Goal: Transaction & Acquisition: Purchase product/service

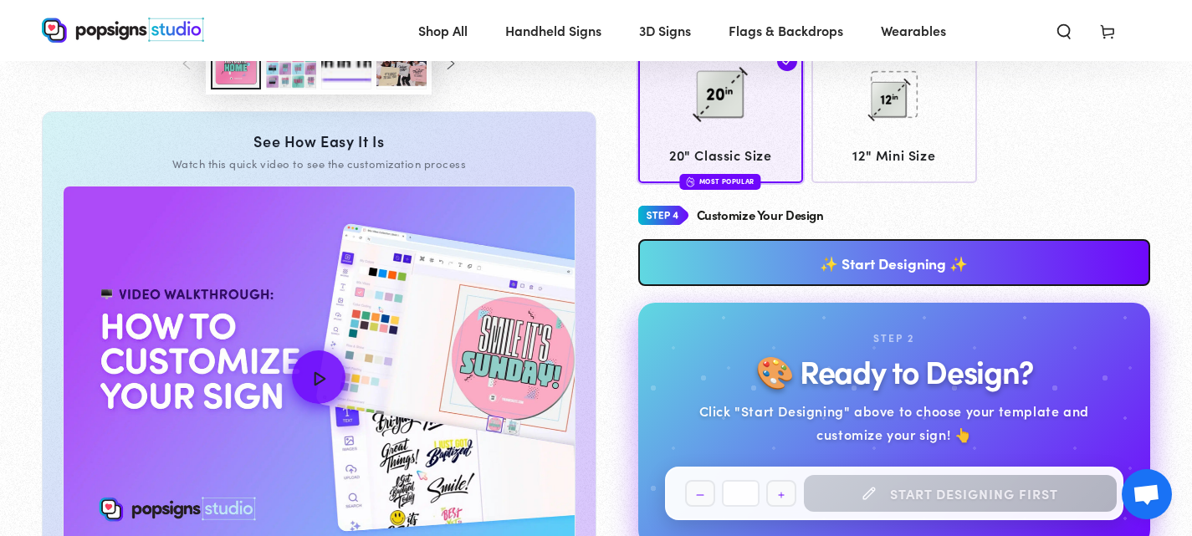
scroll to position [678, 0]
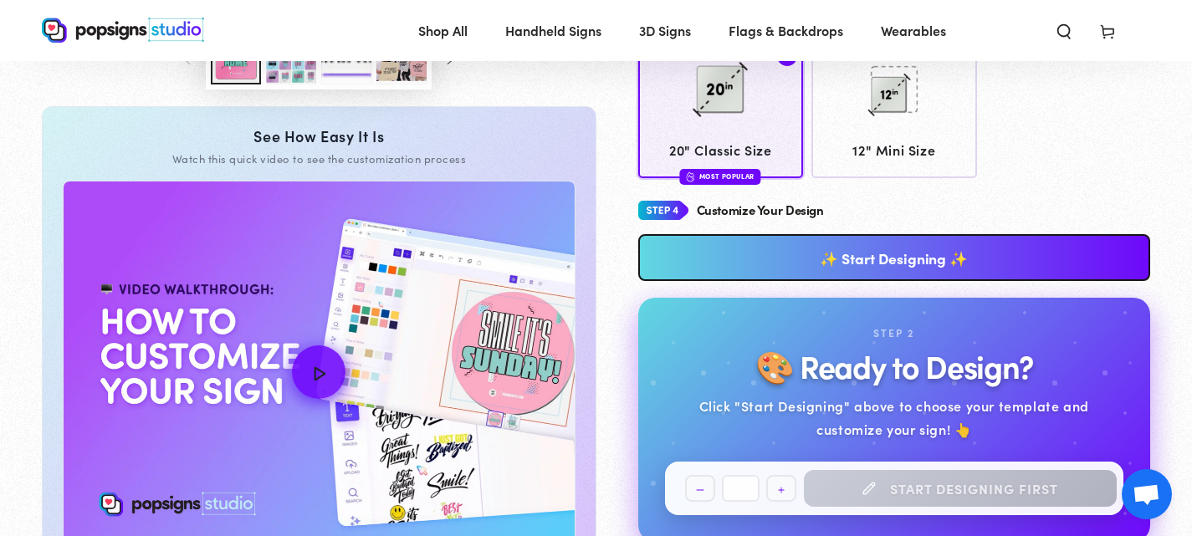
click at [733, 256] on link "✨ Start Designing ✨" at bounding box center [894, 257] width 513 height 47
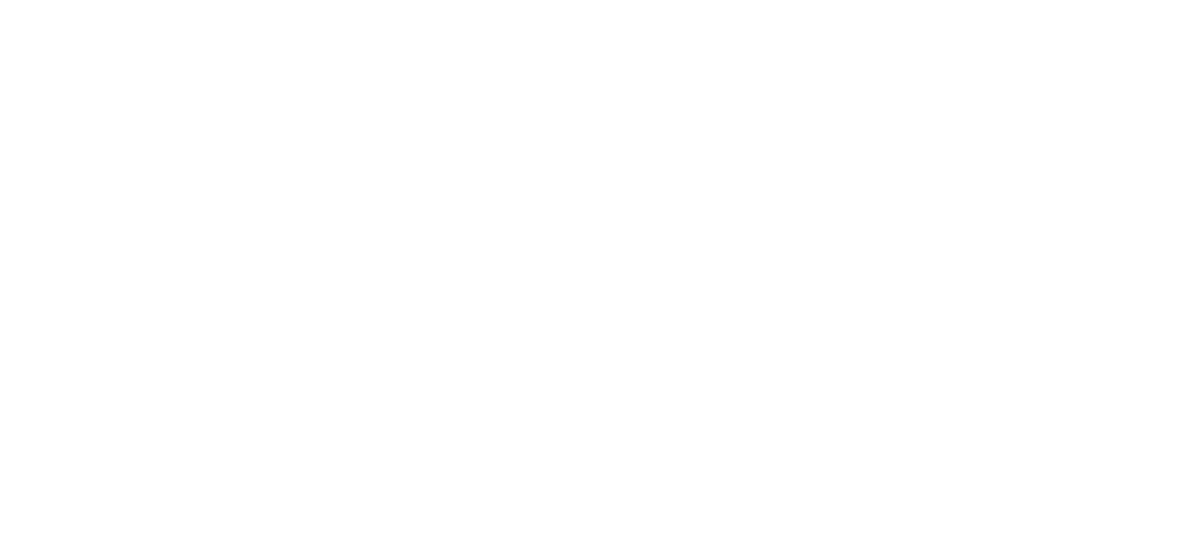
scroll to position [0, 0]
type textarea "An ancient tree with a door leading to a magical world"
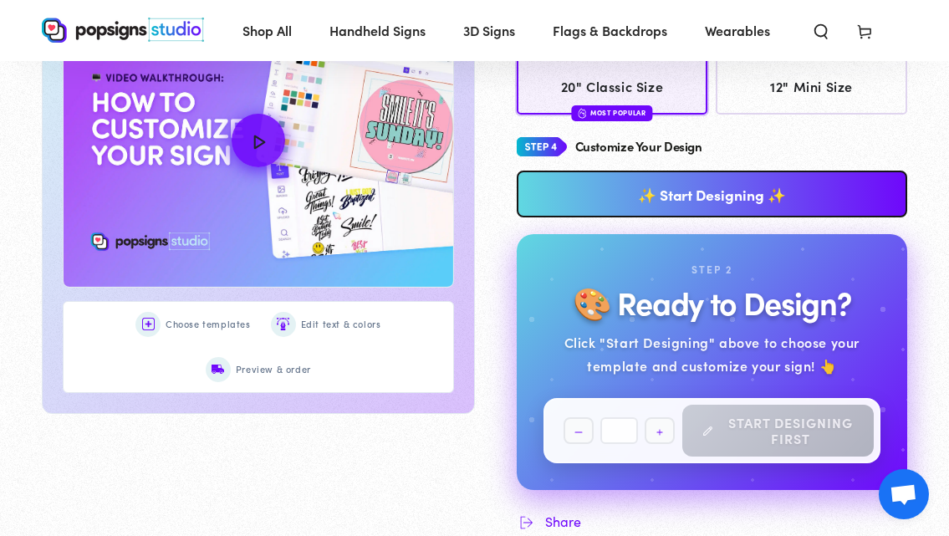
click at [693, 193] on link "✨ Start Designing ✨" at bounding box center [712, 194] width 391 height 47
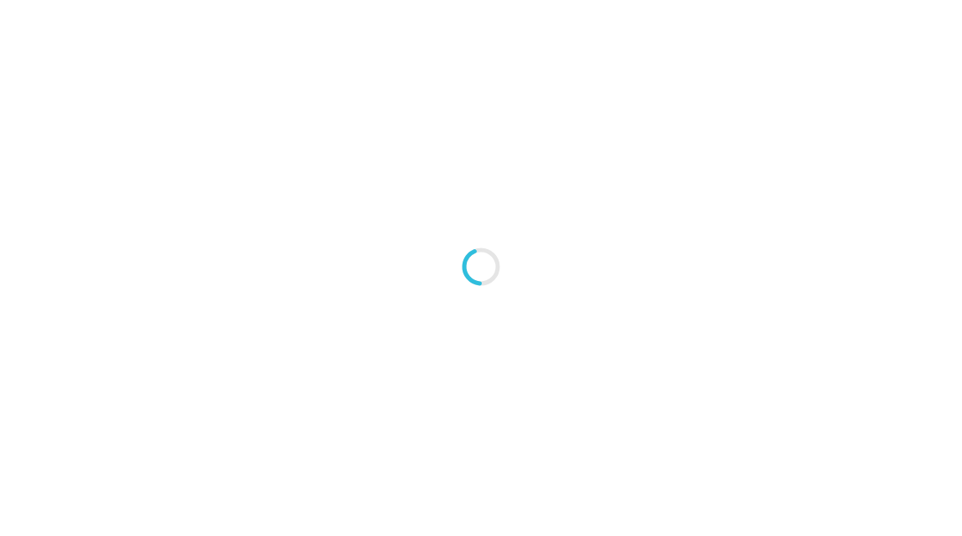
type textarea "An ancient tree with a door leading to a magical world"
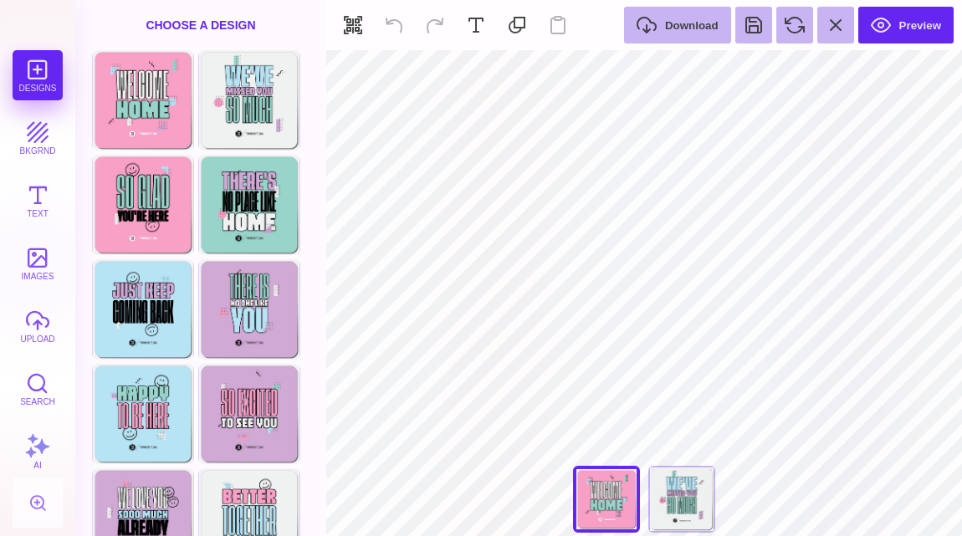
type input "#EFF1F0"
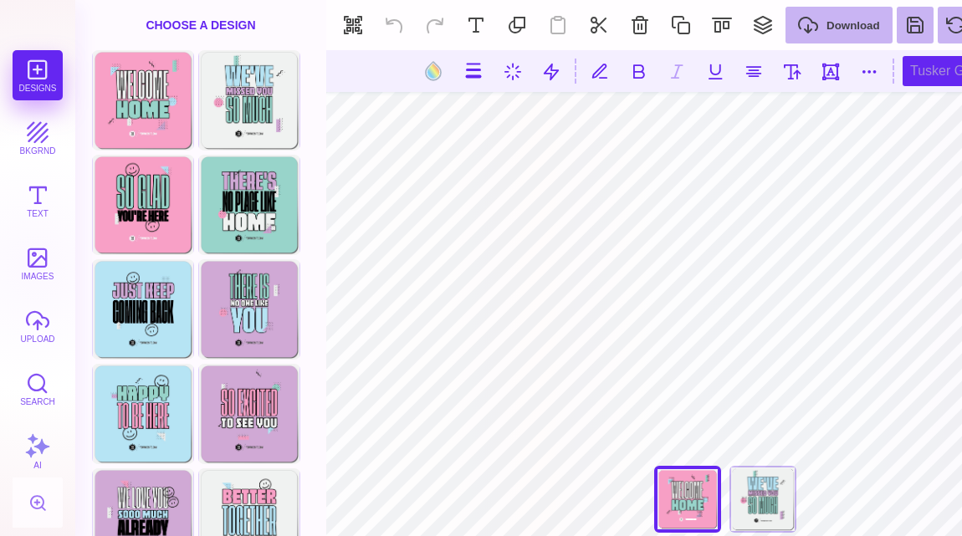
click at [926, 69] on div "Tusker Grotesk 2800 Super" at bounding box center [969, 71] width 134 height 30
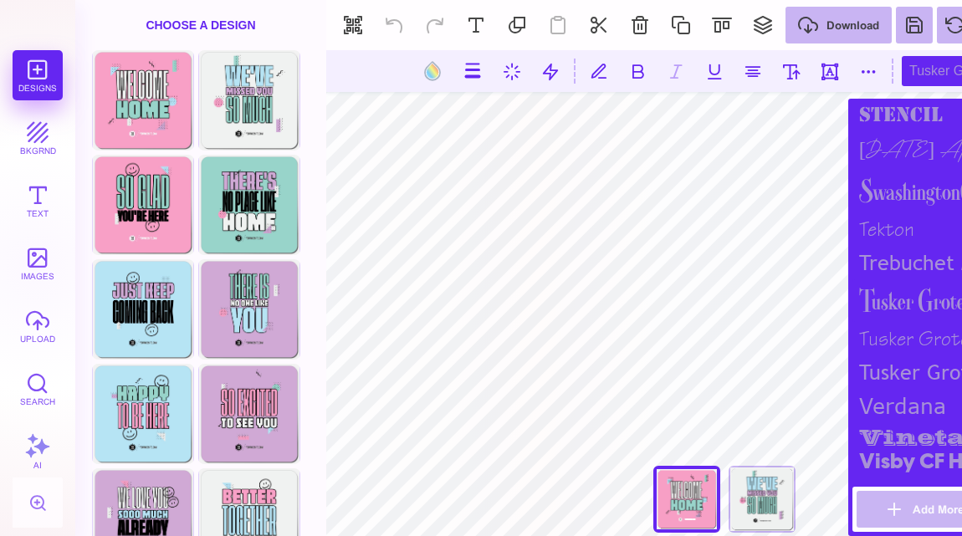
scroll to position [2151, 0]
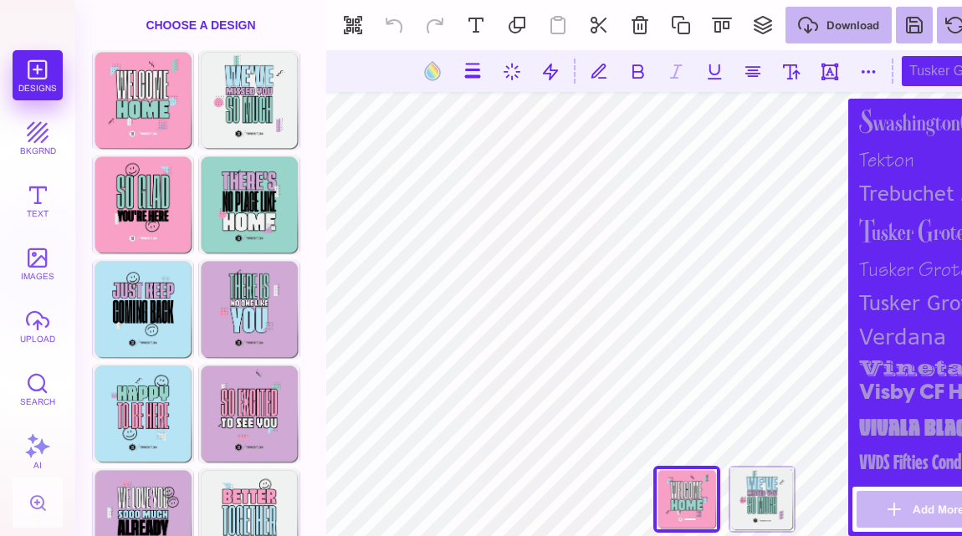
click at [889, 222] on div "Tusker Grotesk 2800 Super" at bounding box center [944, 231] width 184 height 43
click at [891, 265] on div "Tusker Grotesk 3700 Bold" at bounding box center [944, 270] width 184 height 34
click at [892, 287] on div "Tusker Grotesk 4800 Super" at bounding box center [944, 303] width 184 height 33
click at [897, 253] on div "Tusker Grotesk 3700 Bold" at bounding box center [944, 270] width 184 height 34
click at [894, 223] on div "Tusker Grotesk 2800 Super" at bounding box center [944, 231] width 184 height 43
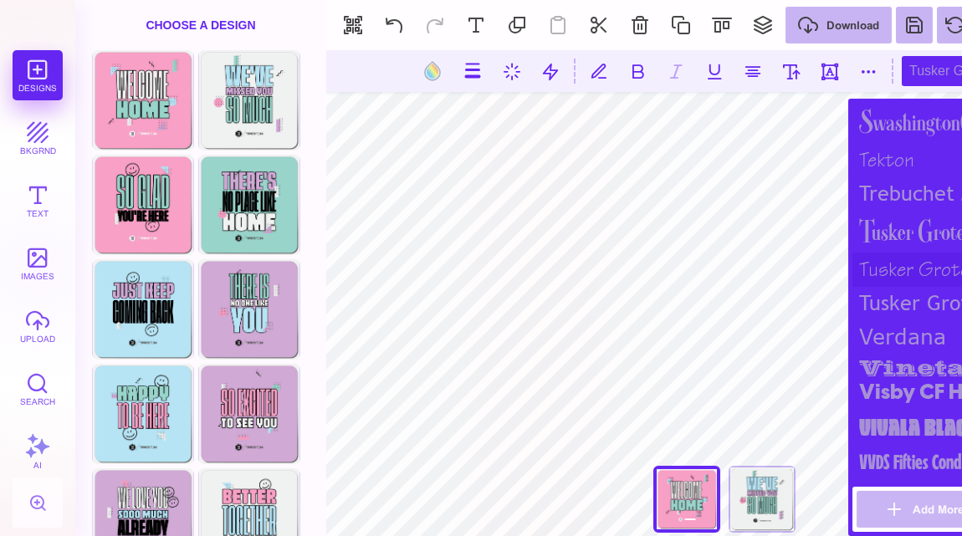
click at [896, 266] on div "Tusker Grotesk 3700 Bold" at bounding box center [944, 270] width 184 height 34
click at [894, 292] on div "Tusker Grotesk 4800 Super" at bounding box center [944, 303] width 184 height 33
click at [904, 371] on div "vineta bt" at bounding box center [944, 364] width 184 height 23
click at [907, 423] on div "Vivala Black Medium" at bounding box center [944, 427] width 184 height 35
click at [906, 305] on div "Tusker Grotesk 4800 Super" at bounding box center [944, 303] width 184 height 33
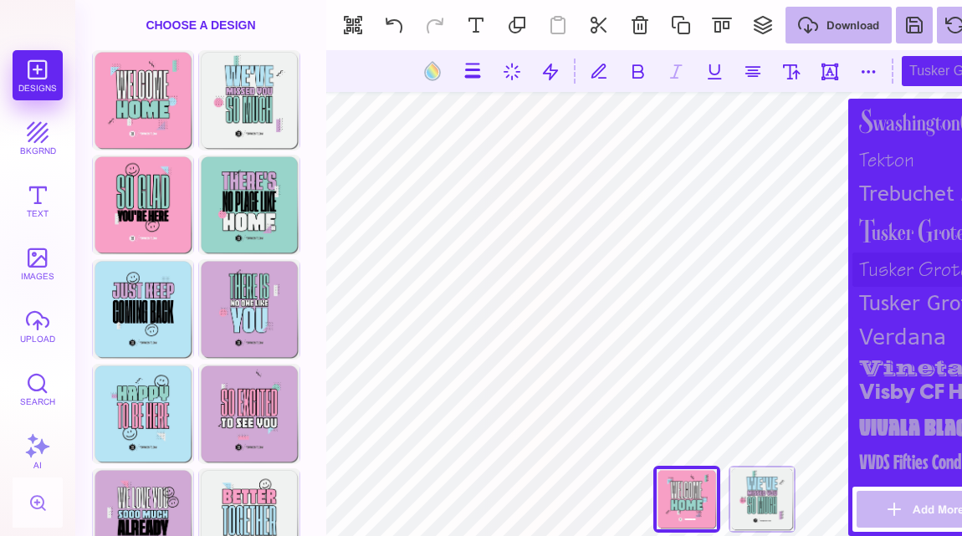
click at [900, 274] on div "Tusker Grotesk 3700 Bold" at bounding box center [944, 270] width 184 height 34
click at [900, 239] on div "Tusker Grotesk 2800 Super" at bounding box center [944, 231] width 184 height 43
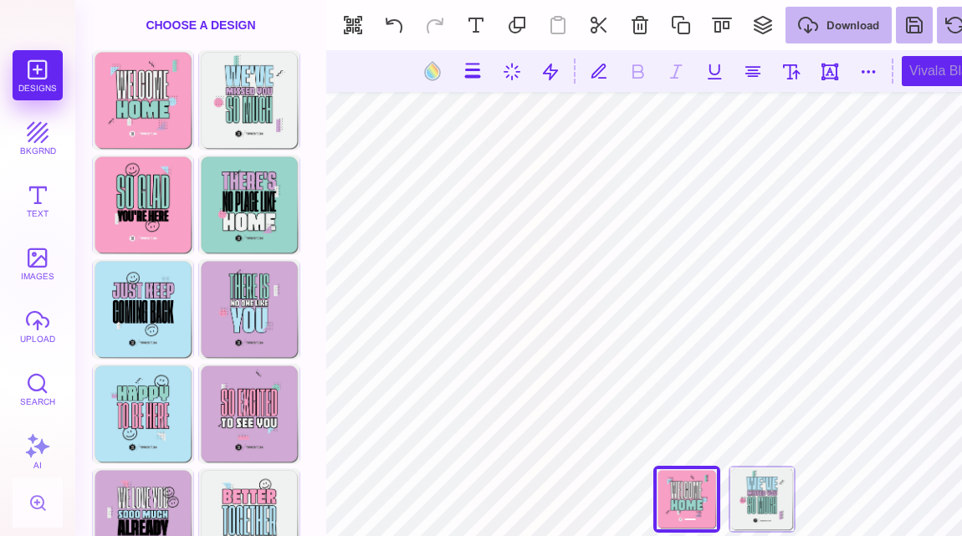
click at [920, 79] on div "Vivala Black Medium" at bounding box center [969, 71] width 134 height 30
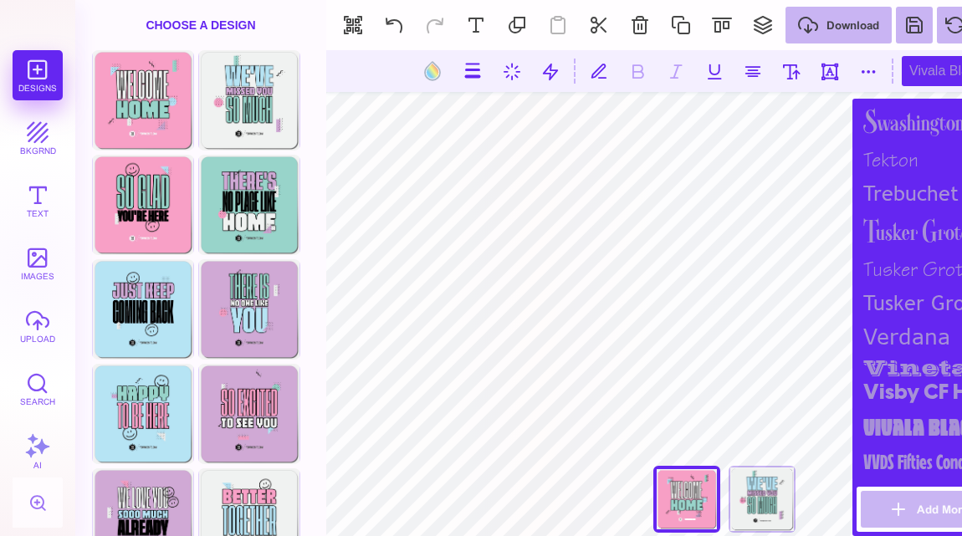
click at [909, 427] on div "Vivala Black Medium" at bounding box center [948, 427] width 184 height 35
click at [915, 224] on div "Tusker Grotesk 2800 Super" at bounding box center [948, 231] width 184 height 43
click at [917, 425] on div "Vivala Black Medium" at bounding box center [948, 427] width 184 height 35
click at [915, 262] on div "Tusker Grotesk 3700 Bold" at bounding box center [948, 270] width 184 height 34
click at [913, 306] on div "Tusker Grotesk 4800 Super" at bounding box center [948, 303] width 184 height 33
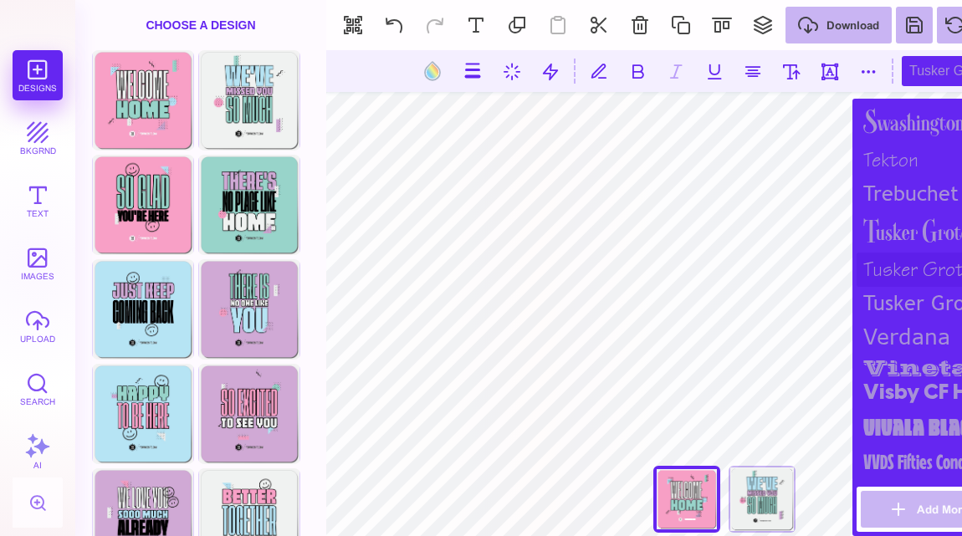
click at [913, 261] on div "Tusker Grotesk 3700 Bold" at bounding box center [948, 270] width 184 height 34
click at [913, 216] on div "Tusker Grotesk 2800 Super" at bounding box center [948, 231] width 184 height 43
click at [926, 427] on div "Vivala Black Medium" at bounding box center [948, 427] width 184 height 35
